Goal: Task Accomplishment & Management: Complete application form

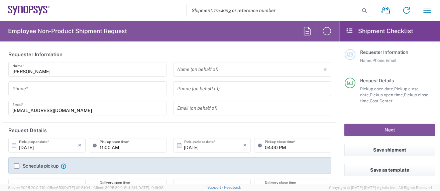
type input "Department"
type input "US01, SG, MSIP2, R&D 510464"
type input "Delivered at Place"
type input "[GEOGRAPHIC_DATA]"
type input "[US_STATE]"
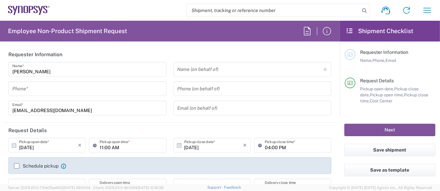
type input "[GEOGRAPHIC_DATA]"
click at [50, 89] on input "tel" at bounding box center [87, 89] width 150 height 12
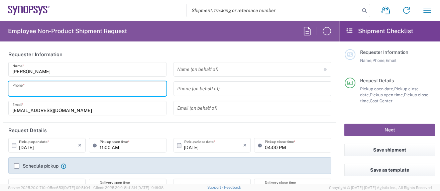
type input "5039399670"
type input "Hillsboro US03"
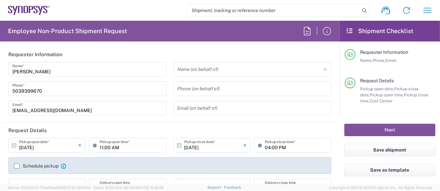
click at [226, 125] on header "Request Details" at bounding box center [169, 130] width 333 height 15
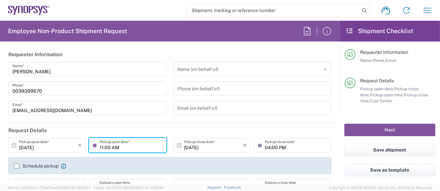
click at [101, 147] on input "11:00 AM" at bounding box center [131, 146] width 63 height 12
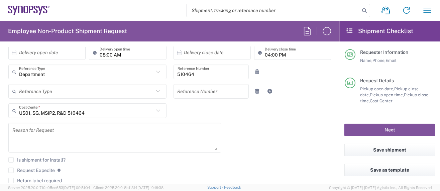
scroll to position [268, 0]
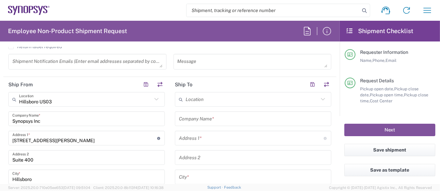
type input "12:00 AM"
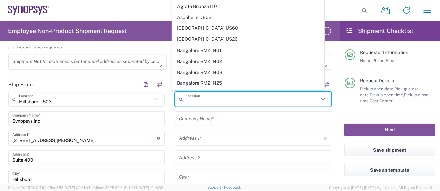
click at [206, 97] on input "text" at bounding box center [252, 100] width 133 height 12
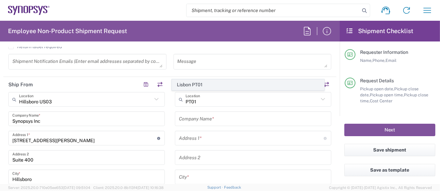
click at [200, 86] on span "Lisbon PT01" at bounding box center [248, 85] width 152 height 10
type input "Lisbon PT01"
type input "SNPS, [GEOGRAPHIC_DATA] Unipessoal, Lda."
type input "[GEOGRAPHIC_DATA]"
type input "Piso 2"
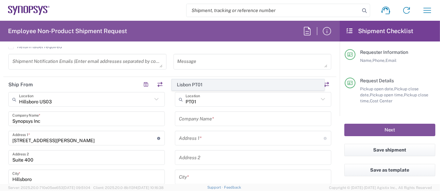
type input "Porto Salvo"
type input "[GEOGRAPHIC_DATA]"
type input "2740-267"
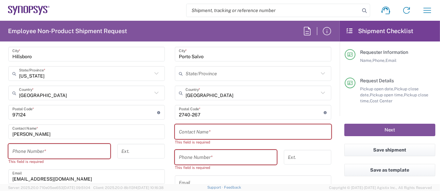
scroll to position [401, 0]
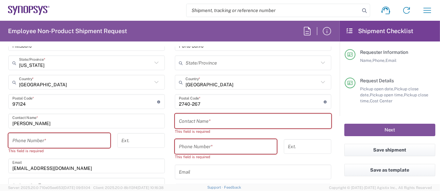
click at [224, 122] on input "text" at bounding box center [253, 121] width 149 height 12
paste input "[PERSON_NAME]"
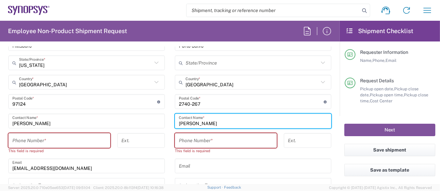
type input "[PERSON_NAME]"
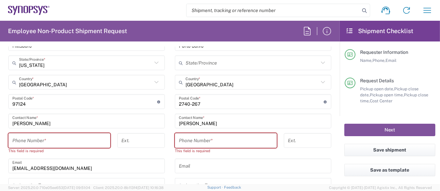
click at [214, 140] on input "tel" at bounding box center [226, 141] width 94 height 12
paste input "[PHONE_NUMBER]"
click at [206, 142] on input "[PHONE_NUMBER]" at bounding box center [226, 141] width 94 height 12
click at [197, 141] on input "[PHONE_NUMBER]" at bounding box center [226, 141] width 94 height 12
click at [188, 142] on input "+351.915485469" at bounding box center [226, 141] width 94 height 12
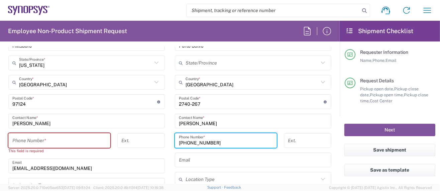
type input "[PHONE_NUMBER]"
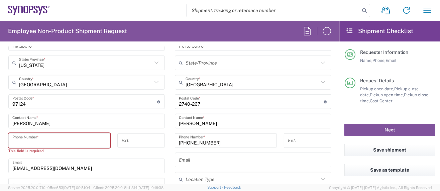
drag, startPoint x: 48, startPoint y: 136, endPoint x: 26, endPoint y: 134, distance: 21.8
click at [27, 135] on input "tel" at bounding box center [59, 141] width 94 height 12
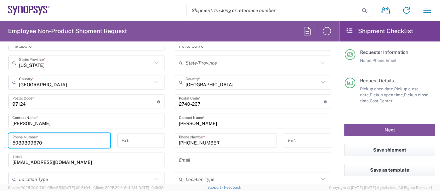
type input "5039399670"
click at [61, 153] on div "[EMAIL_ADDRESS][DOMAIN_NAME] Email" at bounding box center [86, 160] width 157 height 15
click at [189, 160] on input "text" at bounding box center [253, 160] width 149 height 12
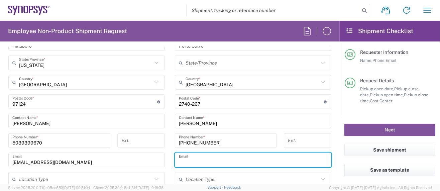
paste input "[EMAIL_ADDRESS][DOMAIN_NAME]"
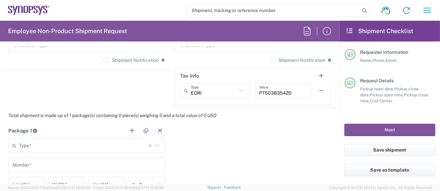
scroll to position [580, 0]
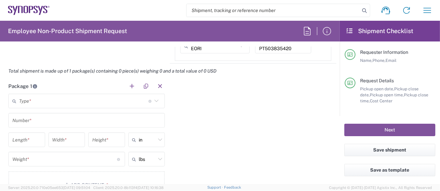
type input "[EMAIL_ADDRESS][DOMAIN_NAME]"
click at [40, 97] on input "text" at bounding box center [83, 101] width 129 height 12
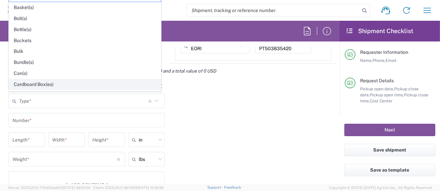
click at [43, 85] on span "Cardboard Box(es)" at bounding box center [85, 84] width 152 height 10
type input "Cardboard Box(es)"
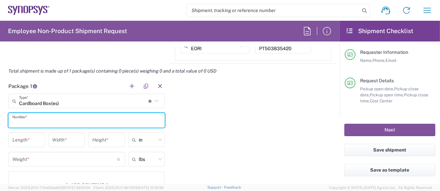
click at [38, 120] on input "text" at bounding box center [86, 121] width 149 height 12
type input "1"
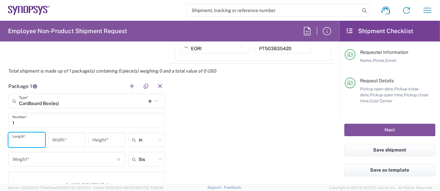
click at [34, 141] on input "number" at bounding box center [26, 140] width 29 height 12
type input "29"
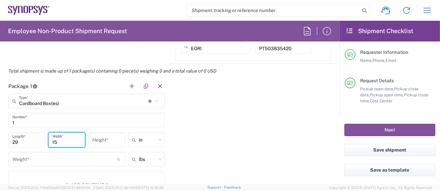
type input "15"
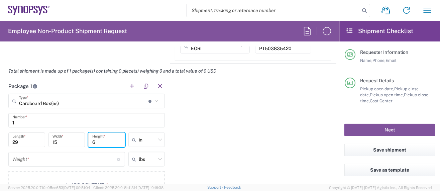
type input "6"
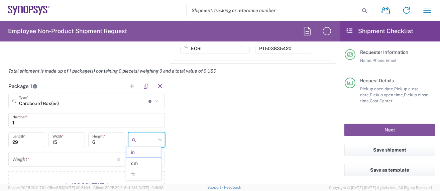
type input "in"
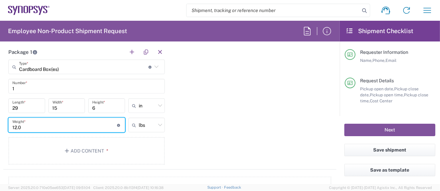
scroll to position [624, 0]
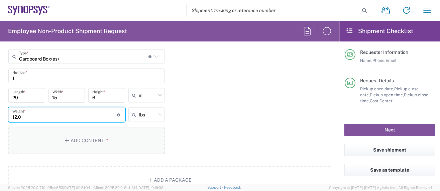
type input "12.0"
click at [86, 141] on button "Add Content *" at bounding box center [86, 140] width 157 height 27
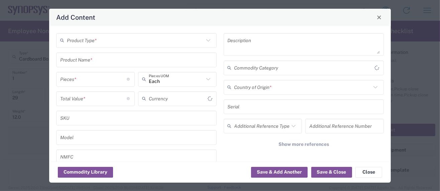
type input "US Dollar"
click at [90, 43] on input "text" at bounding box center [135, 40] width 137 height 12
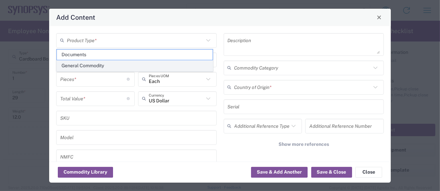
click at [89, 66] on span "General Commodity" at bounding box center [135, 66] width 156 height 10
type input "General Commodity"
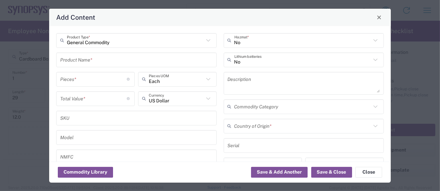
click at [85, 58] on input "text" at bounding box center [136, 60] width 153 height 12
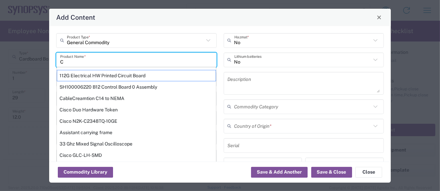
drag, startPoint x: 66, startPoint y: 60, endPoint x: 49, endPoint y: 63, distance: 17.7
click at [49, 63] on div "General Commodity Product Type * C Product Name * 112G Electrical HW Printed Ci…" at bounding box center [220, 93] width 342 height 135
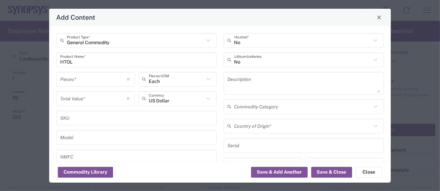
click at [59, 62] on div "HTOL Product Name *" at bounding box center [136, 60] width 161 height 15
click at [60, 61] on div "HTOL Product Name *" at bounding box center [136, 60] width 161 height 15
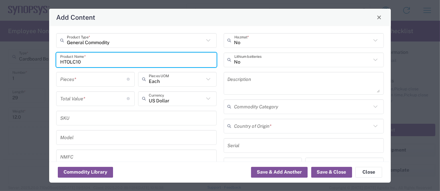
drag, startPoint x: 83, startPoint y: 59, endPoint x: 14, endPoint y: 61, distance: 68.3
click at [14, 61] on div "Add Content General Commodity Product Type * HTOLC10 Product Name * Pieces * Nu…" at bounding box center [220, 95] width 440 height 191
drag, startPoint x: 104, startPoint y: 61, endPoint x: -7, endPoint y: 49, distance: 111.8
click at [0, 49] on html "Shipment request Shipment tracking Employee non-product shipment request My shi…" at bounding box center [220, 95] width 440 height 191
type input "C10 HTOL Board"
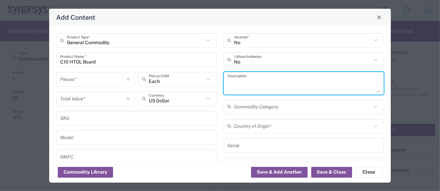
click at [256, 81] on textarea at bounding box center [304, 83] width 153 height 19
paste textarea "C10 HTOL Board"
click at [273, 83] on textarea "C10 HTOL Board" at bounding box center [304, 83] width 153 height 19
paste textarea "Provides power and input/output paths for microelectronic parts/Circuit board t…"
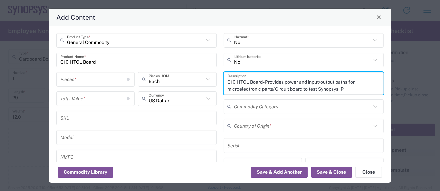
scroll to position [6, 0]
type textarea "C10 HTOL Board - Provides power and input/output paths for microelectronic part…"
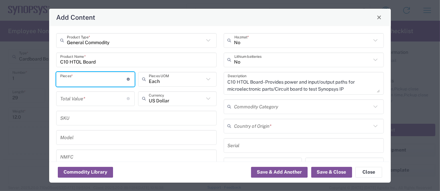
click at [75, 81] on input "number" at bounding box center [93, 79] width 67 height 12
type input "1"
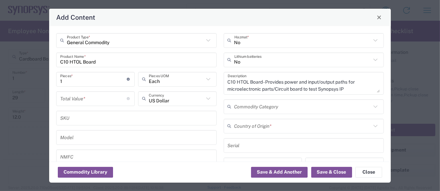
click at [99, 98] on input "number" at bounding box center [93, 99] width 67 height 12
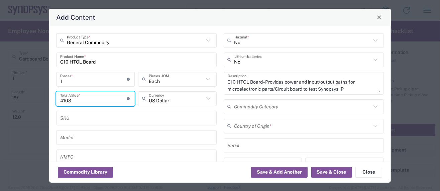
type input "4103"
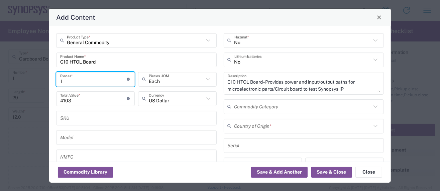
drag, startPoint x: 67, startPoint y: 81, endPoint x: 34, endPoint y: 79, distance: 32.8
click at [34, 79] on div "Add Content General Commodity Product Type * C10 HTOL Board Product Name * 1 Pi…" at bounding box center [220, 95] width 440 height 191
type input "4"
type input "16412"
type input "4"
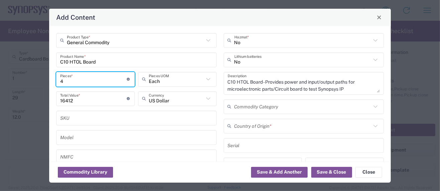
click at [237, 123] on input "text" at bounding box center [303, 126] width 137 height 12
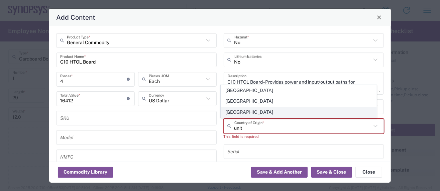
click at [252, 110] on span "[GEOGRAPHIC_DATA]" at bounding box center [299, 112] width 156 height 10
type input "[GEOGRAPHIC_DATA]"
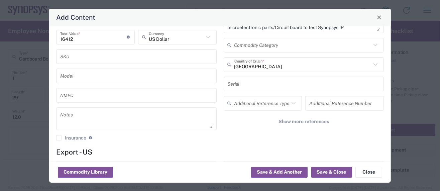
scroll to position [89, 0]
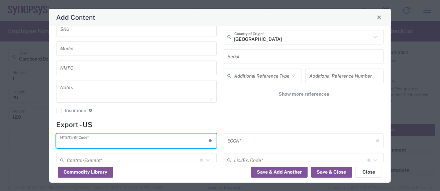
click at [80, 136] on input "text" at bounding box center [134, 141] width 149 height 12
paste input "8534.00.0020"
type input "8534.00.0020"
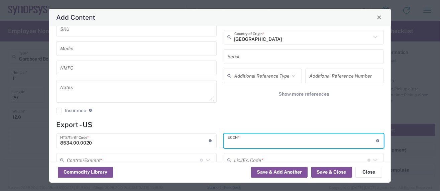
click at [237, 141] on input "text" at bounding box center [302, 141] width 149 height 12
paste input "3A991/NLR"
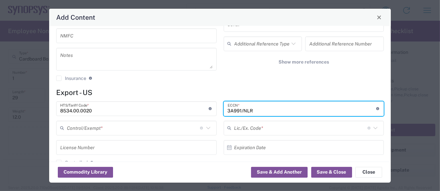
scroll to position [133, 0]
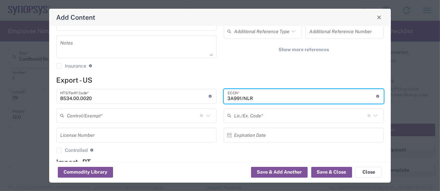
type input "3A991/NLR"
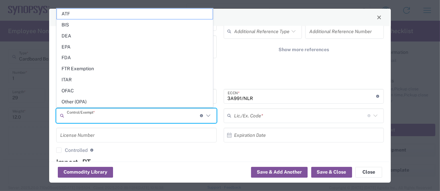
click at [109, 115] on input "text" at bounding box center [133, 116] width 133 height 12
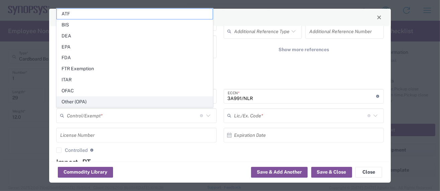
click at [81, 99] on span "Other (OPA)" at bounding box center [135, 102] width 156 height 10
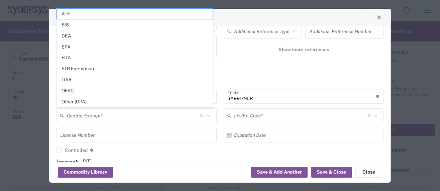
type input "Other (OPA)"
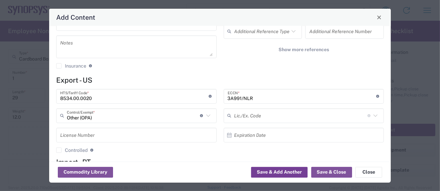
click at [297, 171] on button "Save & Add Another" at bounding box center [279, 172] width 57 height 11
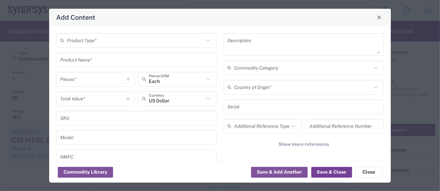
click at [325, 170] on button "Save & Close" at bounding box center [331, 172] width 41 height 11
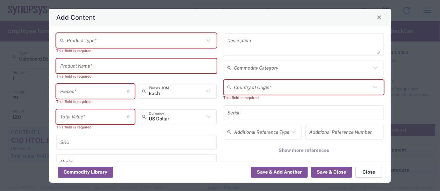
click at [377, 169] on button "Close" at bounding box center [369, 172] width 27 height 11
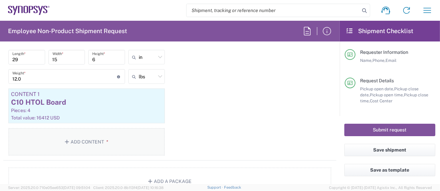
scroll to position [669, 0]
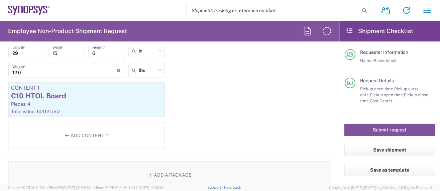
click at [154, 171] on button "Add a Package" at bounding box center [169, 174] width 323 height 27
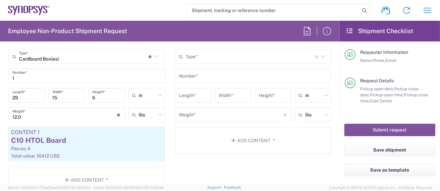
scroll to position [580, 0]
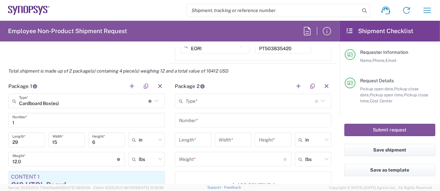
click at [194, 102] on input "text" at bounding box center [250, 101] width 129 height 12
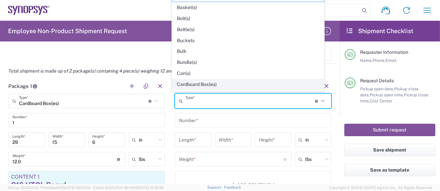
click at [198, 84] on span "Cardboard Box(es)" at bounding box center [248, 84] width 152 height 10
type input "Cardboard Box(es)"
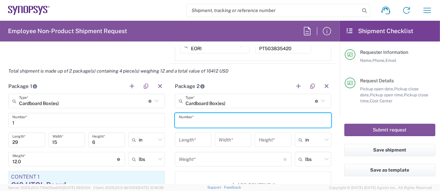
click at [194, 122] on input "text" at bounding box center [253, 121] width 149 height 12
type input "1"
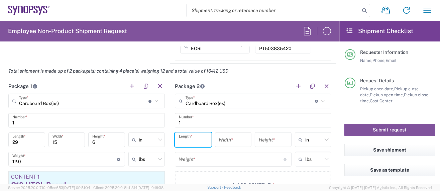
click at [189, 136] on input "number" at bounding box center [193, 140] width 29 height 12
type input "29"
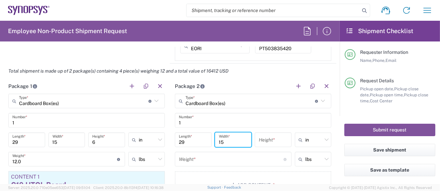
type input "15"
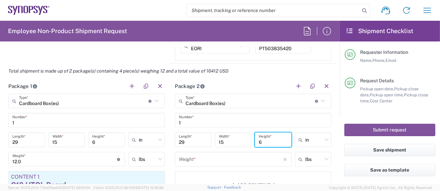
type input "6"
click at [198, 158] on input "number" at bounding box center [231, 160] width 105 height 12
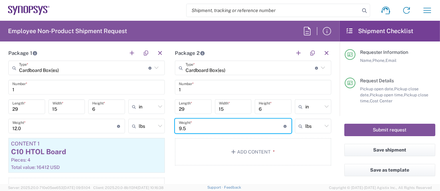
scroll to position [624, 0]
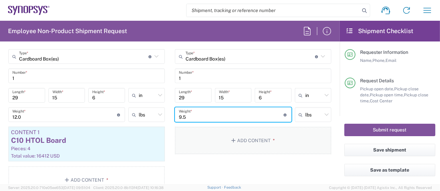
type input "9.5"
click at [235, 137] on button "Add Content *" at bounding box center [253, 140] width 157 height 27
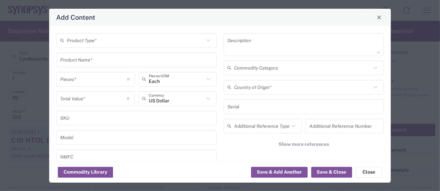
click at [92, 44] on input "text" at bounding box center [135, 40] width 137 height 12
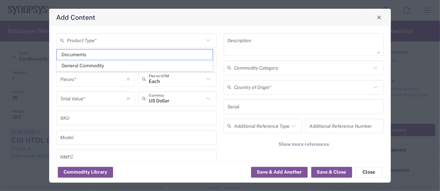
click at [92, 65] on span "General Commodity" at bounding box center [135, 66] width 156 height 10
type input "General Commodity"
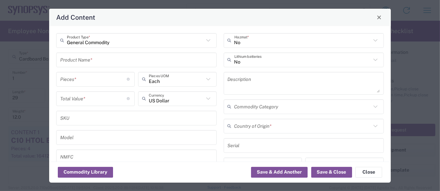
click at [88, 62] on input "text" at bounding box center [136, 60] width 153 height 12
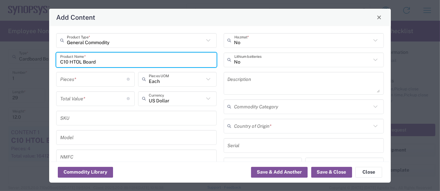
drag, startPoint x: 101, startPoint y: 64, endPoint x: 12, endPoint y: 52, distance: 89.8
click at [12, 52] on div "Add Content General Commodity Product Type * C10 HTOL Board Product Name * Piec…" at bounding box center [220, 95] width 440 height 191
type input "C10 HTOL Board"
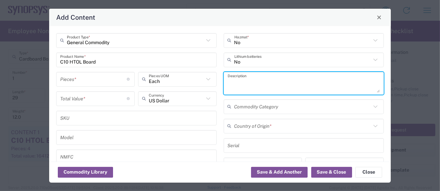
click at [239, 84] on textarea at bounding box center [304, 83] width 153 height 19
paste textarea "C10 HTOL Board"
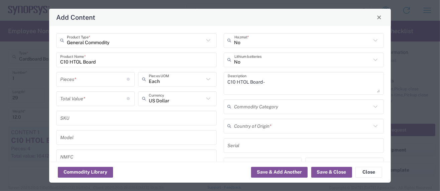
click at [297, 85] on textarea "C10 HTOL Board -" at bounding box center [304, 83] width 153 height 19
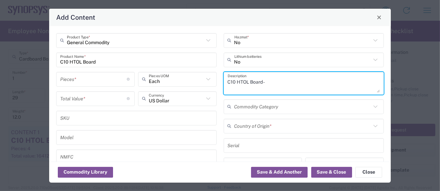
paste textarea "Provides power and input/output paths for microelectronic parts/Circuit board t…"
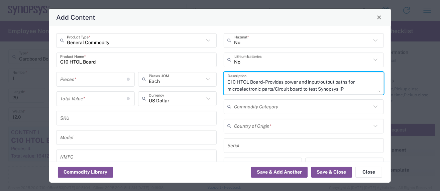
scroll to position [6, 0]
type textarea "C10 HTOL Board - Provides power and input/output paths for microelectronic part…"
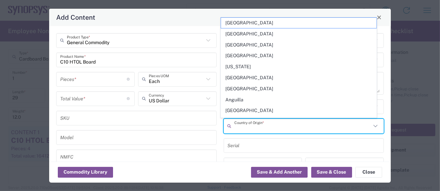
click at [256, 123] on input "text" at bounding box center [303, 126] width 137 height 12
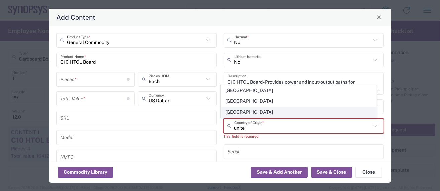
click at [255, 114] on span "[GEOGRAPHIC_DATA]" at bounding box center [299, 112] width 156 height 10
type input "[GEOGRAPHIC_DATA]"
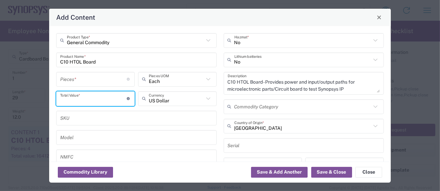
click at [80, 99] on input "number" at bounding box center [93, 99] width 67 height 12
type input "4103"
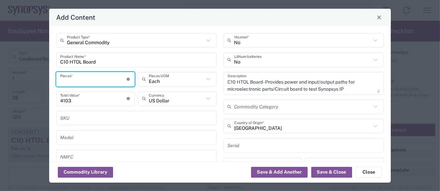
click at [74, 77] on input "number" at bounding box center [93, 79] width 67 height 12
type input "3"
type input "12309"
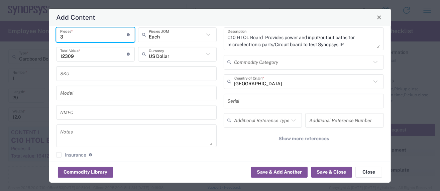
scroll to position [89, 0]
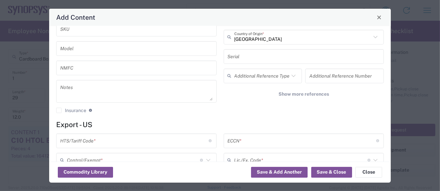
type input "3"
click at [63, 135] on input "text" at bounding box center [134, 141] width 149 height 12
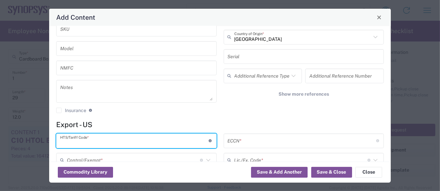
paste input "8534.00.0020"
type input "8534.00.0020"
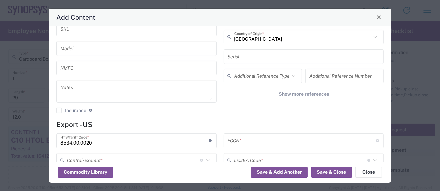
click at [257, 138] on input "text" at bounding box center [302, 141] width 149 height 12
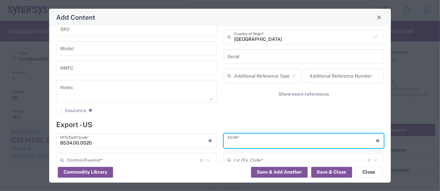
paste input "3A991/NLR"
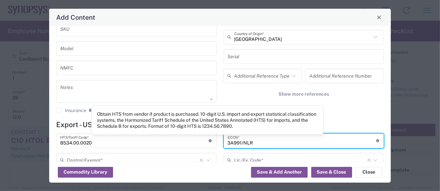
scroll to position [133, 0]
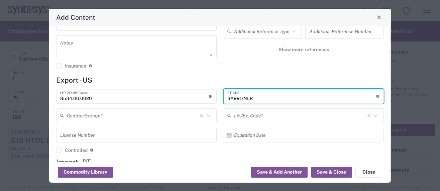
type input "3A991/NLR"
click at [94, 117] on input "text" at bounding box center [133, 116] width 133 height 12
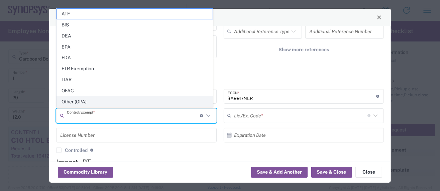
click at [83, 102] on span "Other (OPA)" at bounding box center [135, 102] width 156 height 10
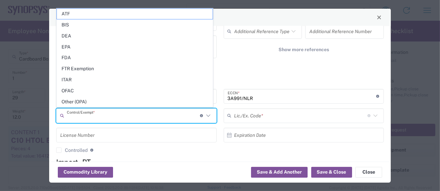
type input "Other (OPA)"
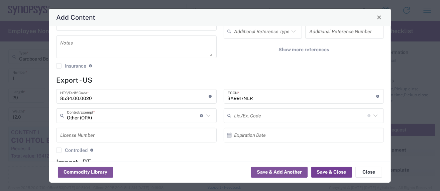
click at [322, 171] on button "Save & Close" at bounding box center [331, 172] width 41 height 11
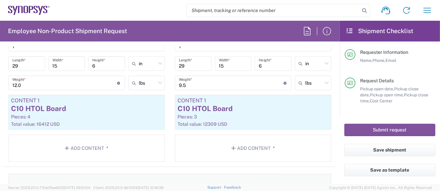
scroll to position [669, 0]
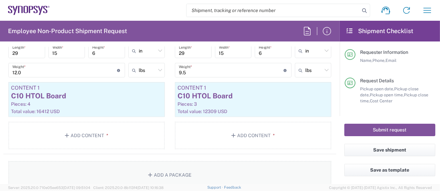
click at [174, 171] on button "Add a Package" at bounding box center [169, 174] width 323 height 27
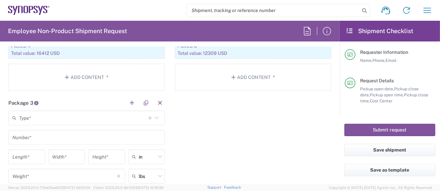
scroll to position [758, 0]
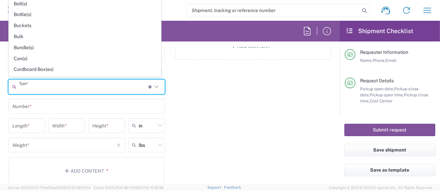
click at [43, 85] on input "text" at bounding box center [83, 87] width 129 height 12
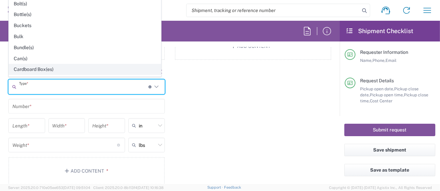
click at [44, 67] on span "Cardboard Box(es)" at bounding box center [85, 69] width 152 height 10
type input "Cardboard Box(es)"
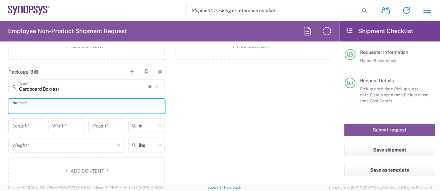
click at [45, 106] on input "text" at bounding box center [86, 106] width 149 height 12
type input "1"
click at [31, 123] on input "number" at bounding box center [26, 126] width 29 height 12
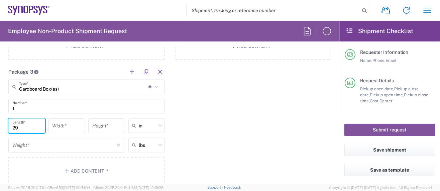
type input "29"
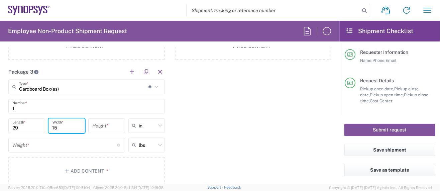
type input "15"
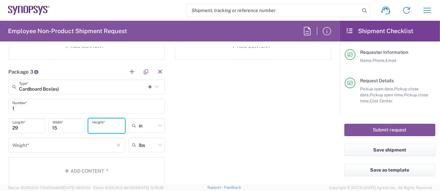
type input "6"
drag, startPoint x: 31, startPoint y: 149, endPoint x: 33, endPoint y: 144, distance: 5.2
click at [31, 148] on div "Weight * Total weight of package(s) in pounds or kilograms" at bounding box center [66, 145] width 117 height 15
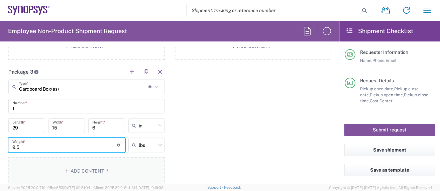
type input "9.5"
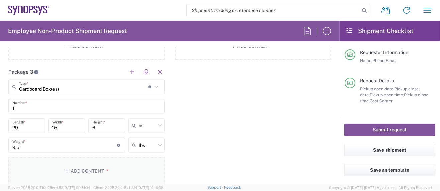
click at [83, 166] on button "Add Content *" at bounding box center [86, 170] width 157 height 27
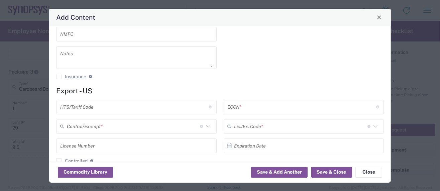
scroll to position [133, 0]
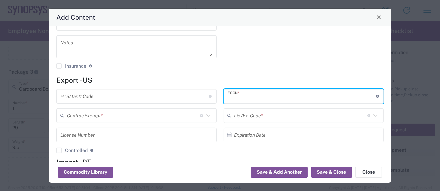
click at [235, 96] on input "text" at bounding box center [302, 96] width 149 height 12
paste input "3A991/NLR"
type input "3A991/NLR"
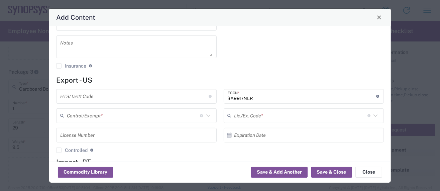
click at [83, 117] on input "text" at bounding box center [133, 116] width 133 height 12
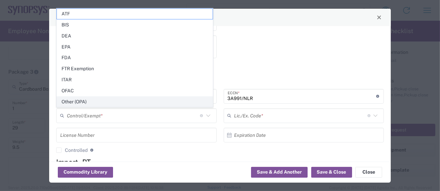
click at [79, 100] on span "Other (OPA)" at bounding box center [135, 102] width 156 height 10
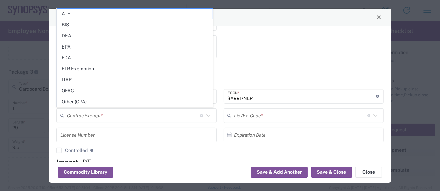
type input "Other (OPA)"
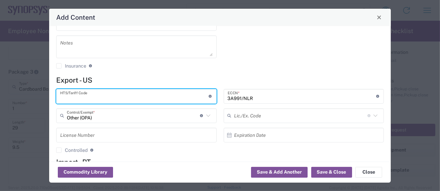
click at [74, 95] on input "text" at bounding box center [134, 96] width 149 height 12
paste input "8534.00.0020"
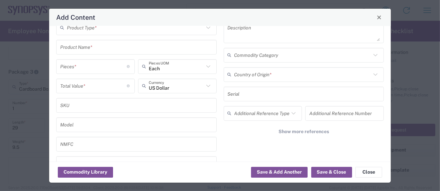
scroll to position [0, 0]
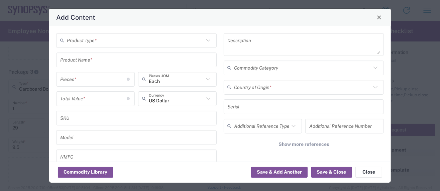
type input "8534.00.0020"
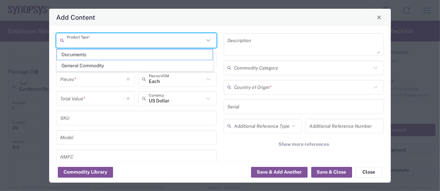
click at [89, 42] on input "text" at bounding box center [135, 40] width 137 height 12
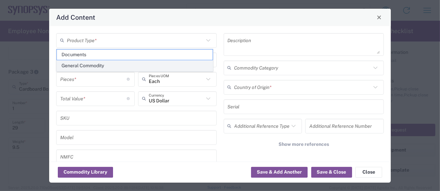
click at [98, 64] on span "General Commodity" at bounding box center [135, 66] width 156 height 10
type input "General Commodity"
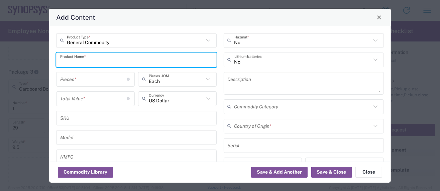
click at [96, 59] on input "text" at bounding box center [136, 60] width 153 height 12
click at [83, 63] on input "C10 HTOL board" at bounding box center [136, 60] width 153 height 12
drag, startPoint x: 105, startPoint y: 61, endPoint x: -56, endPoint y: 54, distance: 161.1
click at [0, 54] on html "Shipment request Shipment tracking Employee non-product shipment request My shi…" at bounding box center [220, 95] width 440 height 191
type input "C10 HTOL Board"
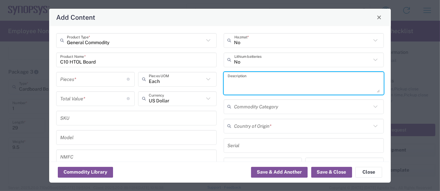
click at [251, 83] on textarea at bounding box center [304, 83] width 153 height 19
paste textarea "C10 HTOL Board"
type textarea "C10 HTOL Board"
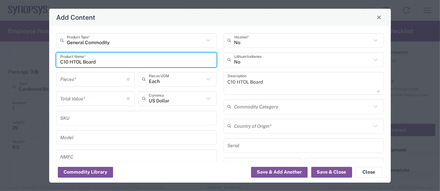
click at [83, 62] on input "C10 HTOL Board" at bounding box center [136, 60] width 153 height 12
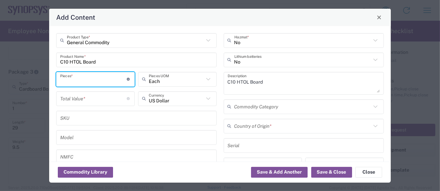
click at [94, 81] on input "number" at bounding box center [93, 79] width 67 height 12
type input "1"
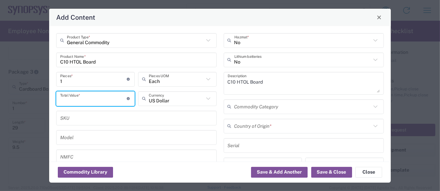
click at [89, 99] on input "number" at bounding box center [93, 99] width 67 height 12
type input "4103"
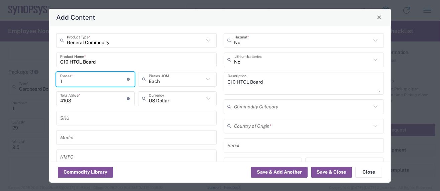
drag, startPoint x: 57, startPoint y: 80, endPoint x: 30, endPoint y: 76, distance: 26.7
click at [33, 77] on div "Add Content General Commodity Product Type * C10 HTOL Board Product Name * 1 Pi…" at bounding box center [220, 95] width 440 height 191
type input "3"
type input "12309"
type input "3"
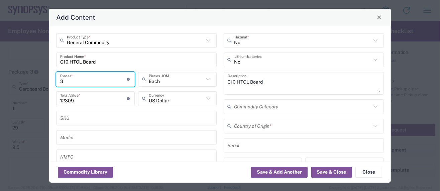
click at [239, 127] on input "text" at bounding box center [303, 126] width 137 height 12
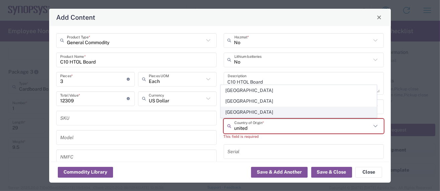
click at [243, 113] on span "[GEOGRAPHIC_DATA]" at bounding box center [299, 112] width 156 height 10
type input "[GEOGRAPHIC_DATA]"
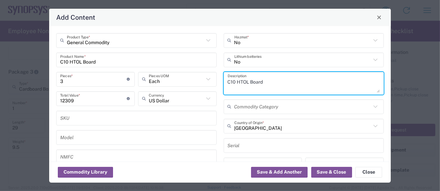
click at [267, 80] on textarea "C10 HTOL Board" at bounding box center [304, 83] width 153 height 19
click at [288, 82] on textarea "C10 HTOL Board -" at bounding box center [304, 83] width 153 height 19
paste textarea "Provides power and input/output paths for microelectronic parts/Circuit board t…"
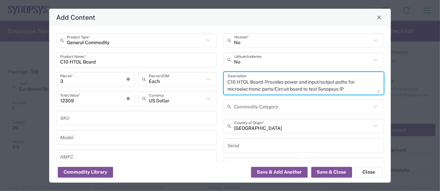
scroll to position [6, 0]
type textarea "C10 HTOL Board - Provides power and input/output paths for microelectronic part…"
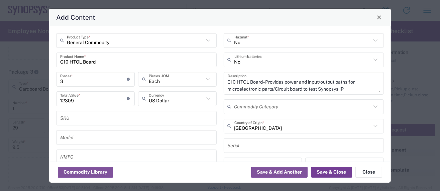
click at [335, 176] on button "Save & Close" at bounding box center [331, 172] width 41 height 11
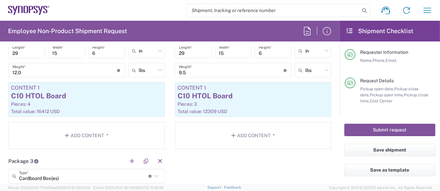
scroll to position [624, 0]
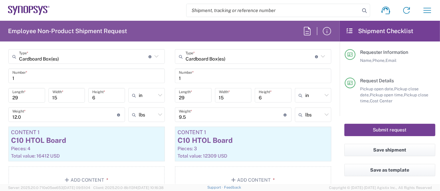
click at [362, 129] on button "Submit request" at bounding box center [390, 130] width 91 height 12
